Goal: Task Accomplishment & Management: Use online tool/utility

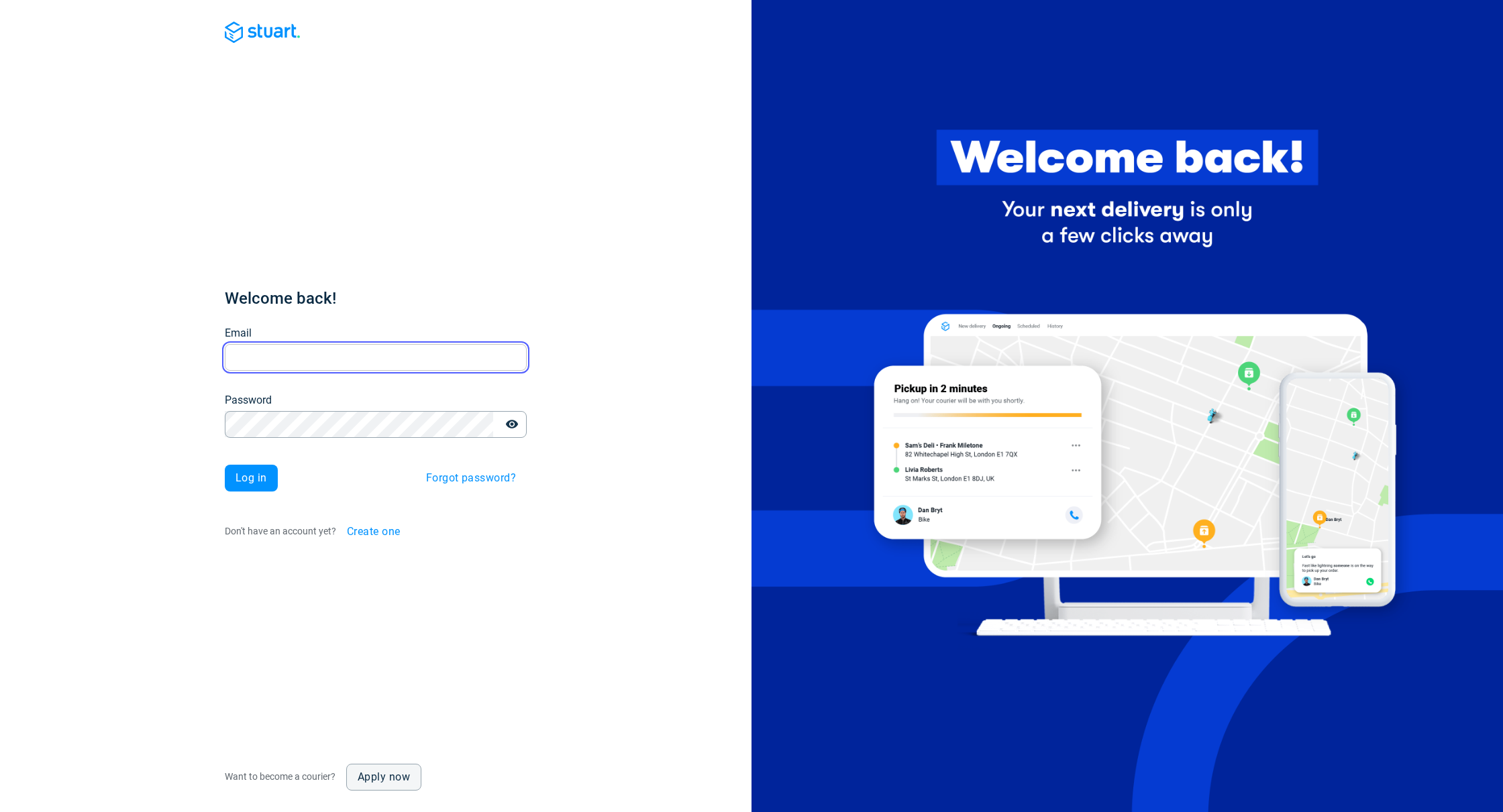
click at [451, 357] on input "Email" at bounding box center [375, 357] width 302 height 26
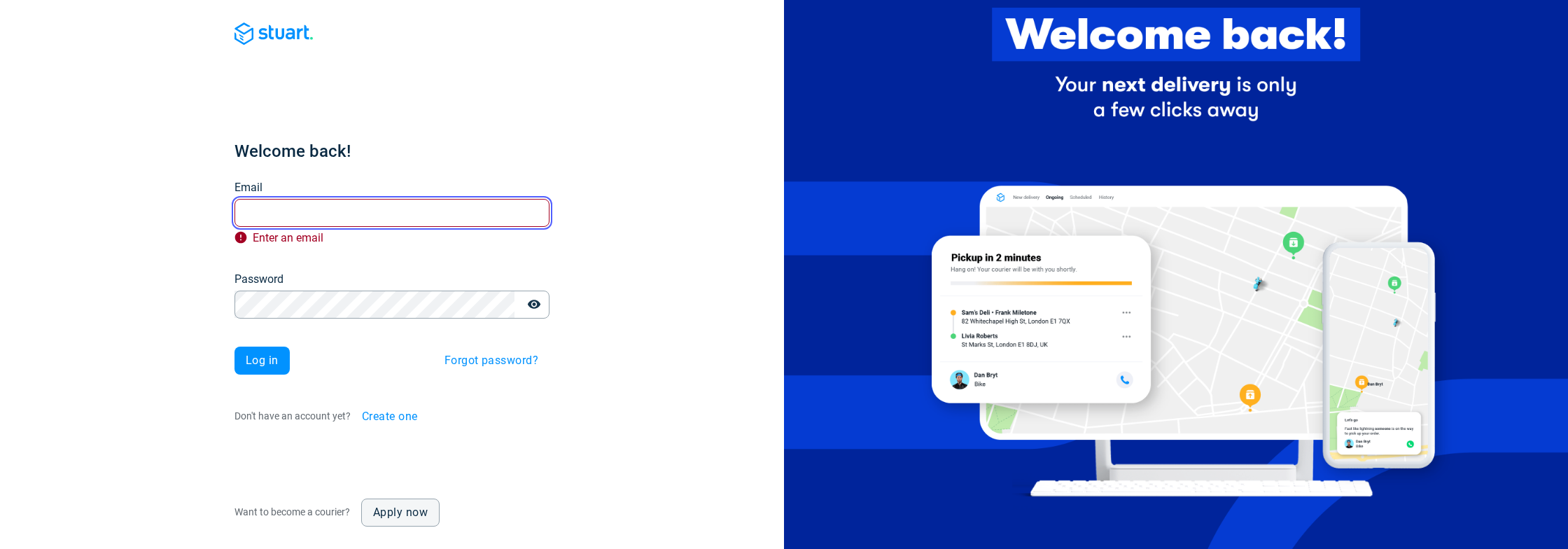
click at [364, 218] on input "Email" at bounding box center [392, 212] width 315 height 27
paste input "[PERSON_NAME][EMAIL_ADDRESS][DOMAIN_NAME]"
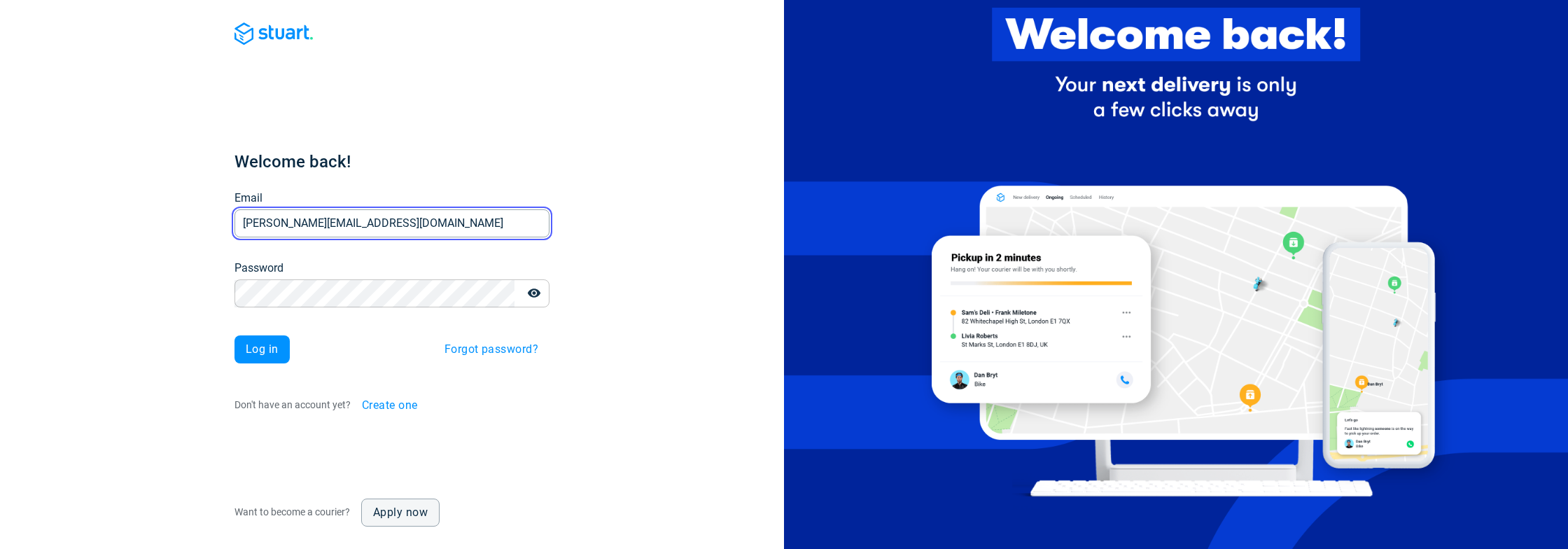
type input "[PERSON_NAME][EMAIL_ADDRESS][DOMAIN_NAME]"
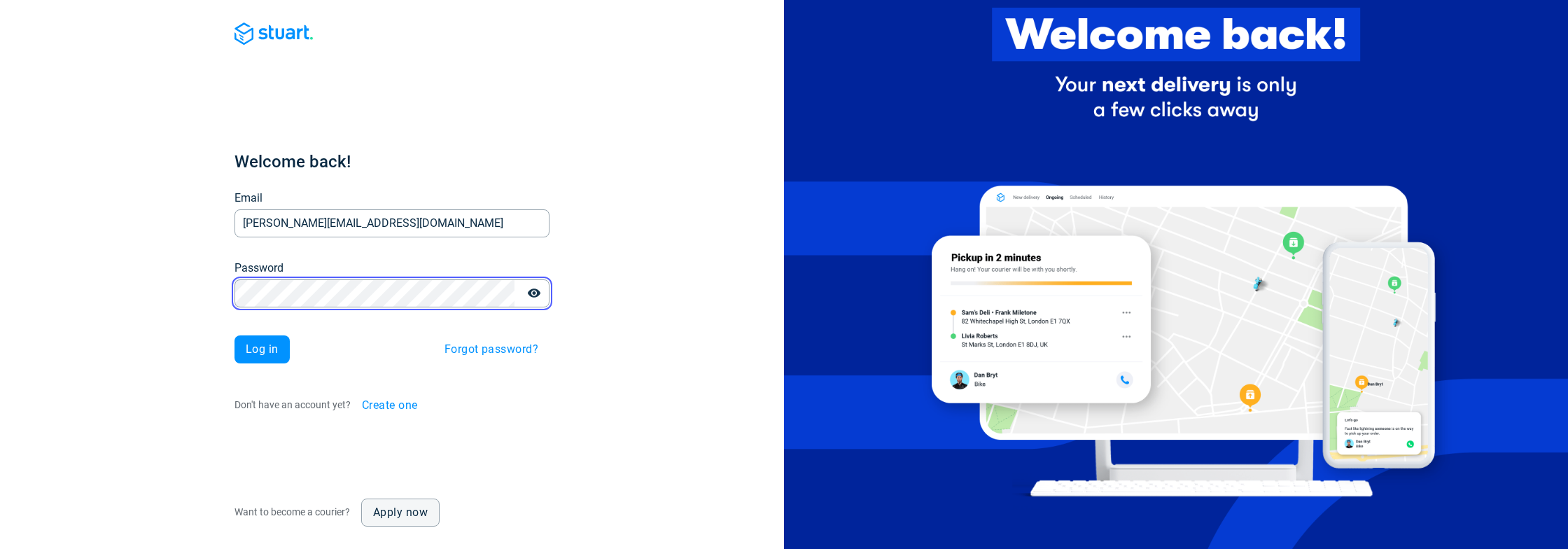
click at [235, 336] on button "Log in" at bounding box center [262, 349] width 55 height 28
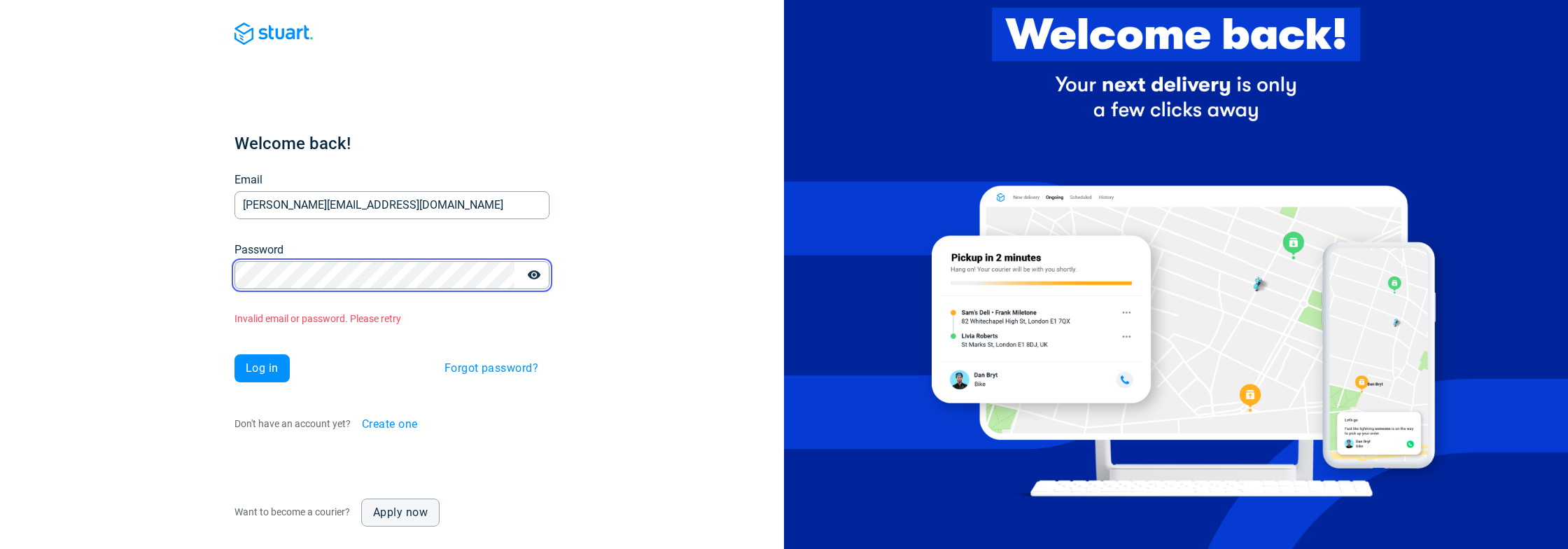
click at [235, 355] on button "Log in" at bounding box center [262, 368] width 55 height 28
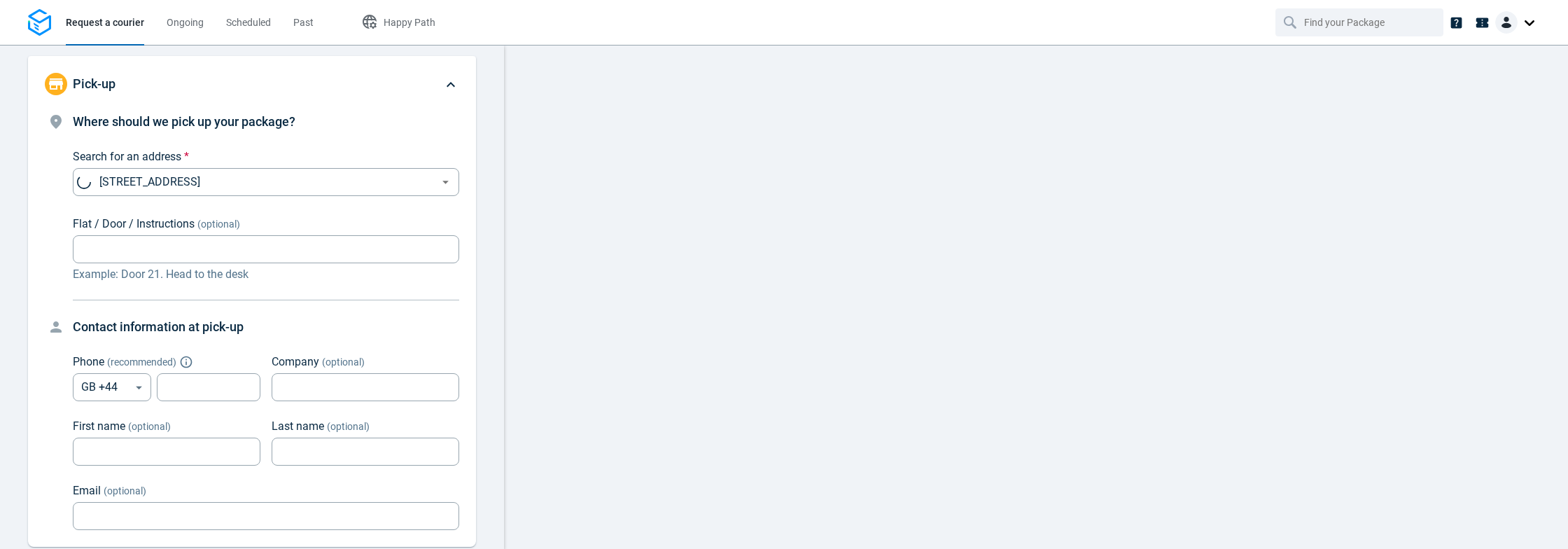
type input "[STREET_ADDRESS]"
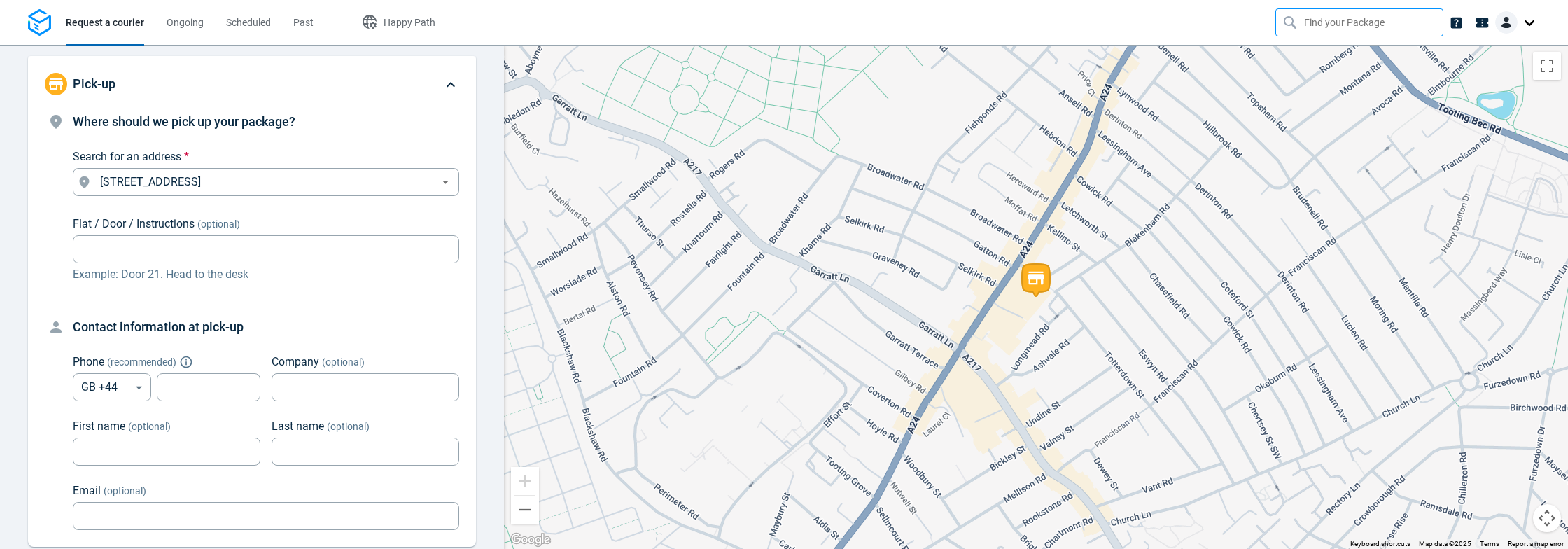
click at [1322, 27] on input "text" at bounding box center [1360, 22] width 114 height 26
type input "lon"
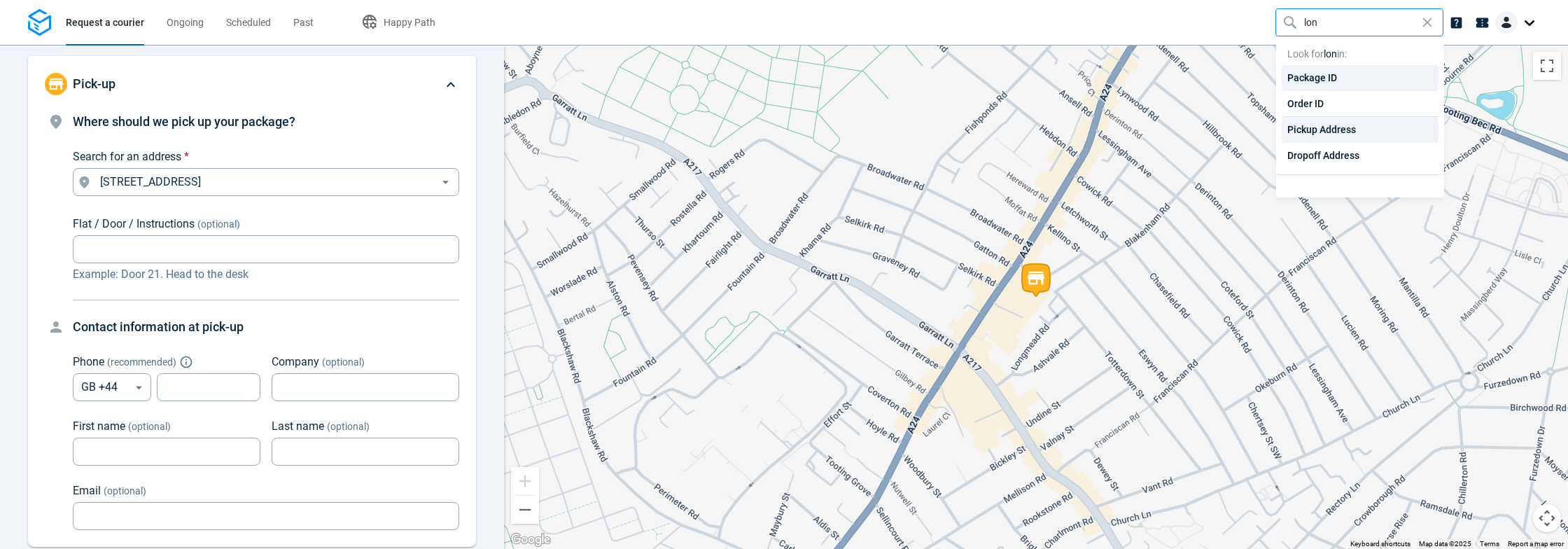
click at [1306, 130] on div "Pickup Address" at bounding box center [1360, 130] width 157 height 26
